Goal: Information Seeking & Learning: Learn about a topic

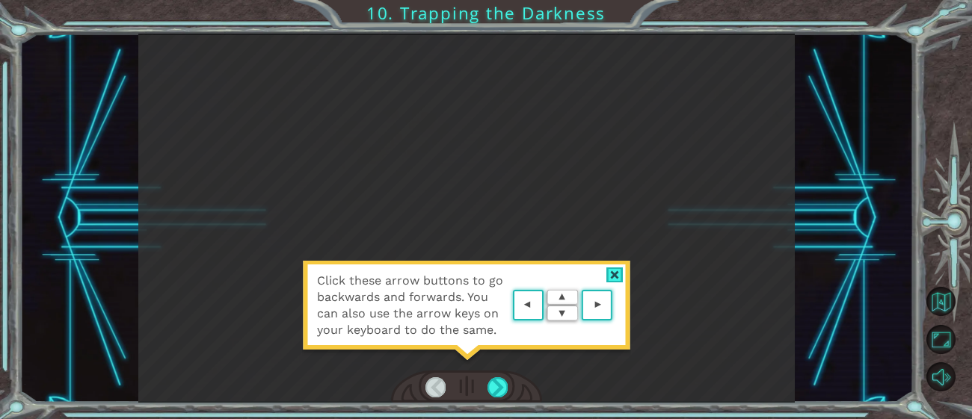
click at [614, 274] on div at bounding box center [614, 276] width 17 height 16
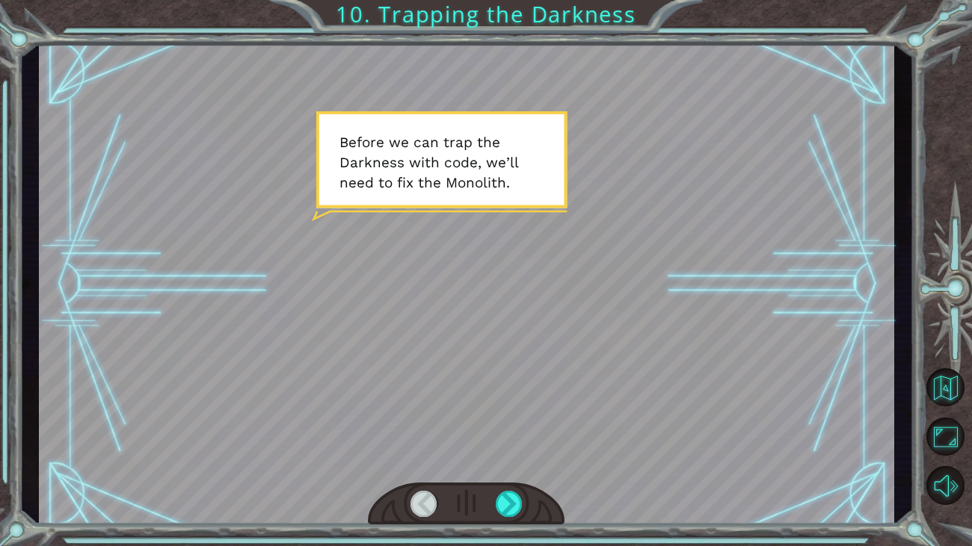
drag, startPoint x: 540, startPoint y: 206, endPoint x: 545, endPoint y: 198, distance: 9.1
click at [540, 205] on div at bounding box center [466, 284] width 855 height 481
drag, startPoint x: 554, startPoint y: 185, endPoint x: 532, endPoint y: 209, distance: 31.7
click at [550, 188] on div at bounding box center [466, 284] width 855 height 481
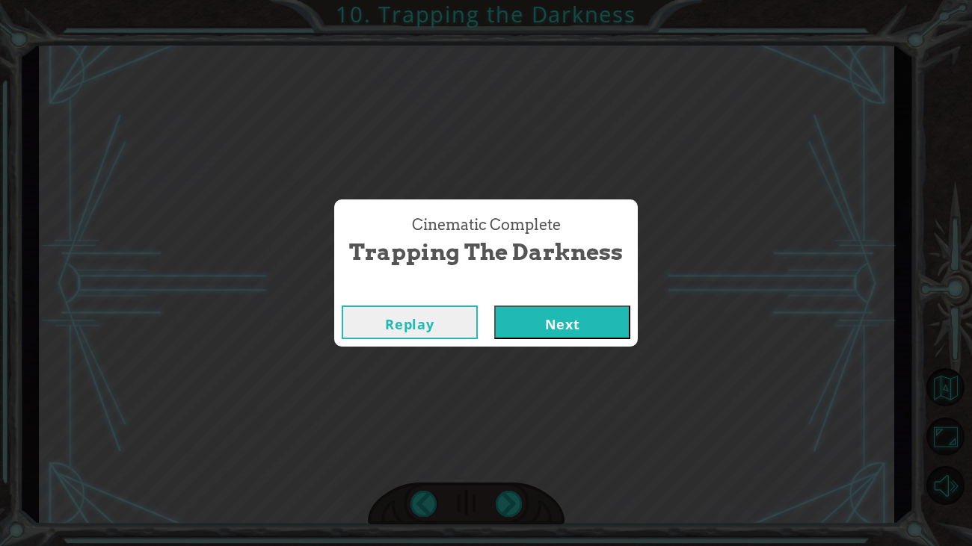
click at [540, 315] on button "Next" at bounding box center [562, 323] width 136 height 34
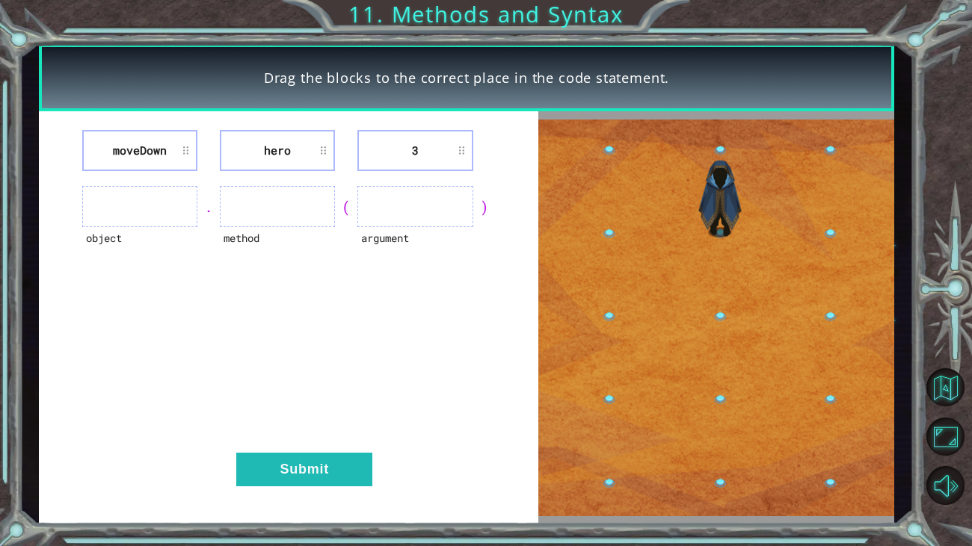
drag, startPoint x: 149, startPoint y: 205, endPoint x: 155, endPoint y: 187, distance: 19.2
click at [155, 187] on ul at bounding box center [139, 206] width 115 height 41
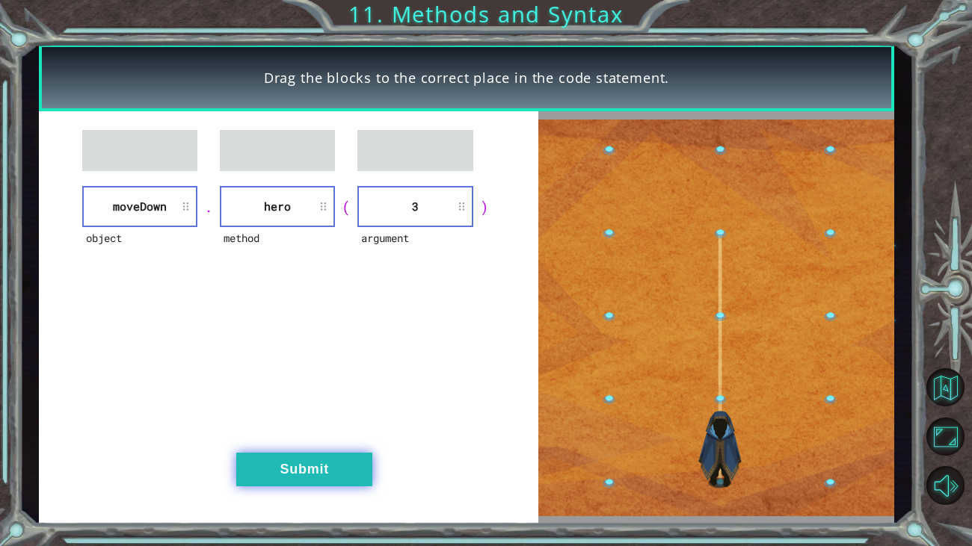
click at [291, 419] on button "Submit" at bounding box center [304, 470] width 136 height 34
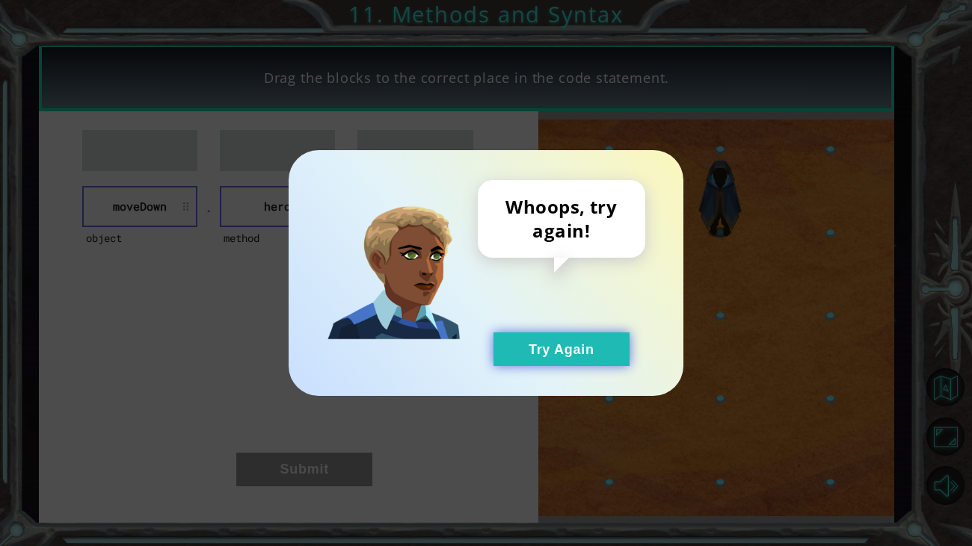
click at [580, 342] on button "Try Again" at bounding box center [561, 350] width 136 height 34
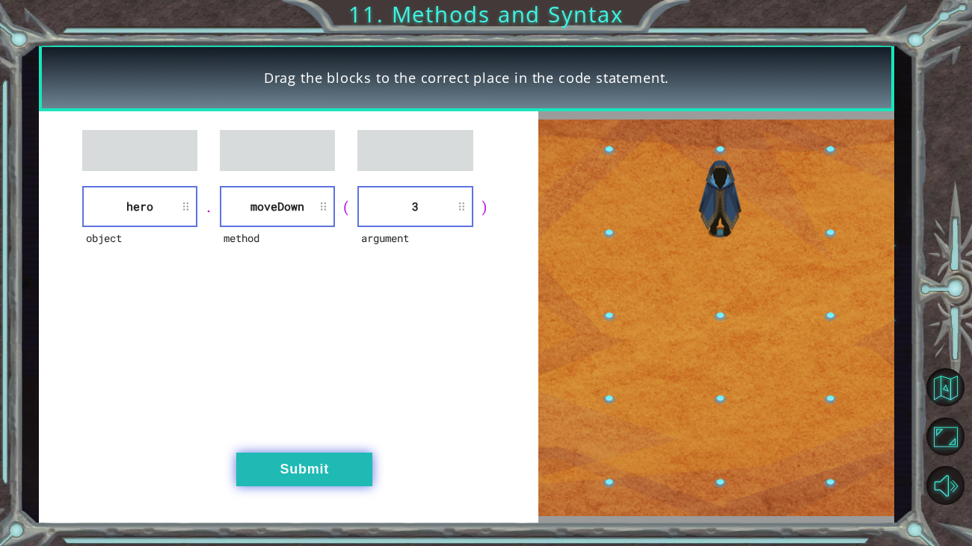
click at [261, 419] on button "Submit" at bounding box center [304, 470] width 136 height 34
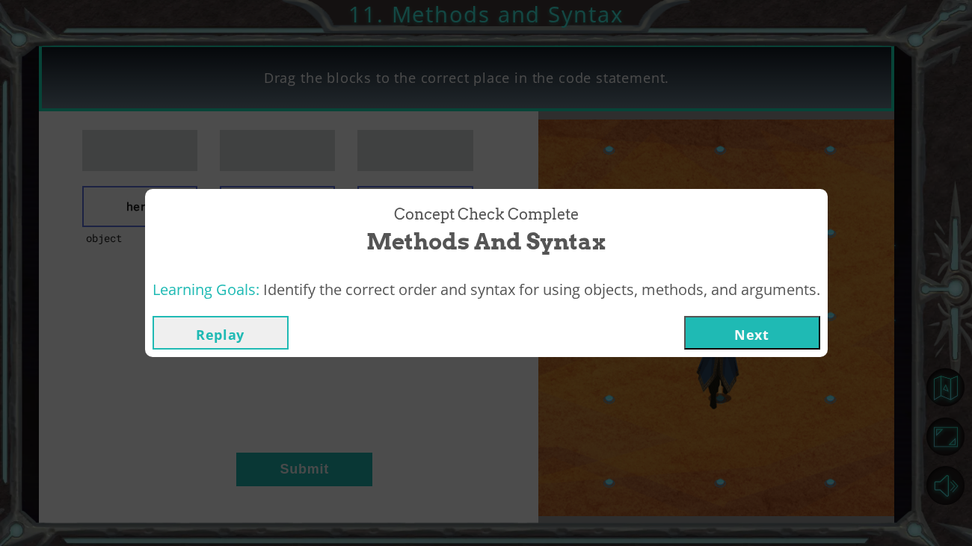
click at [737, 334] on button "Next" at bounding box center [752, 333] width 136 height 34
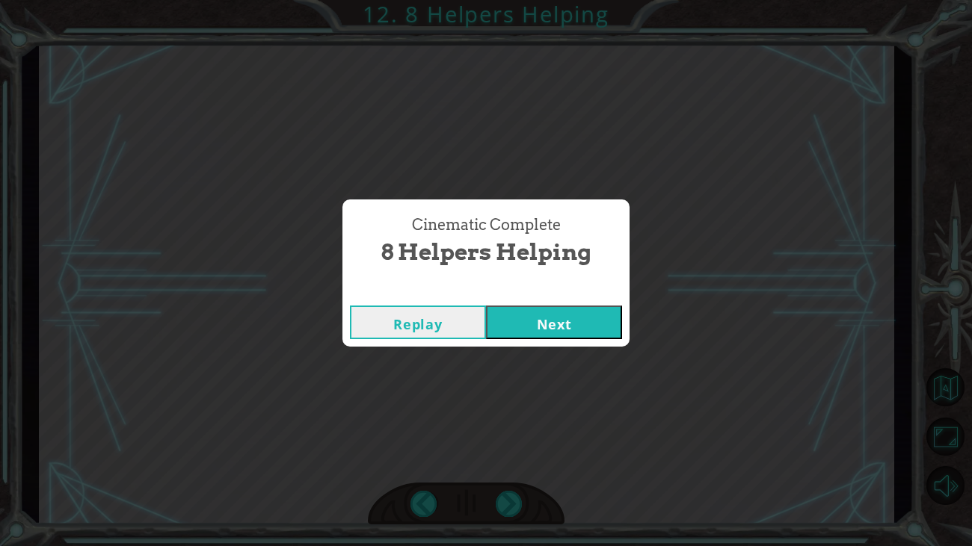
click at [551, 336] on button "Next" at bounding box center [554, 323] width 136 height 34
